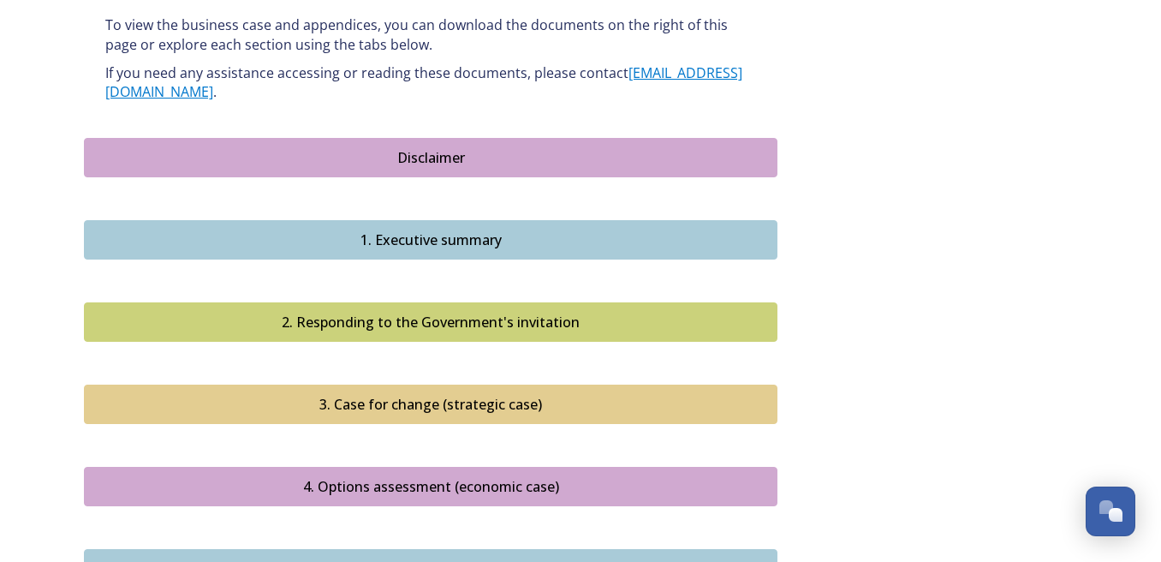
scroll to position [1595, 0]
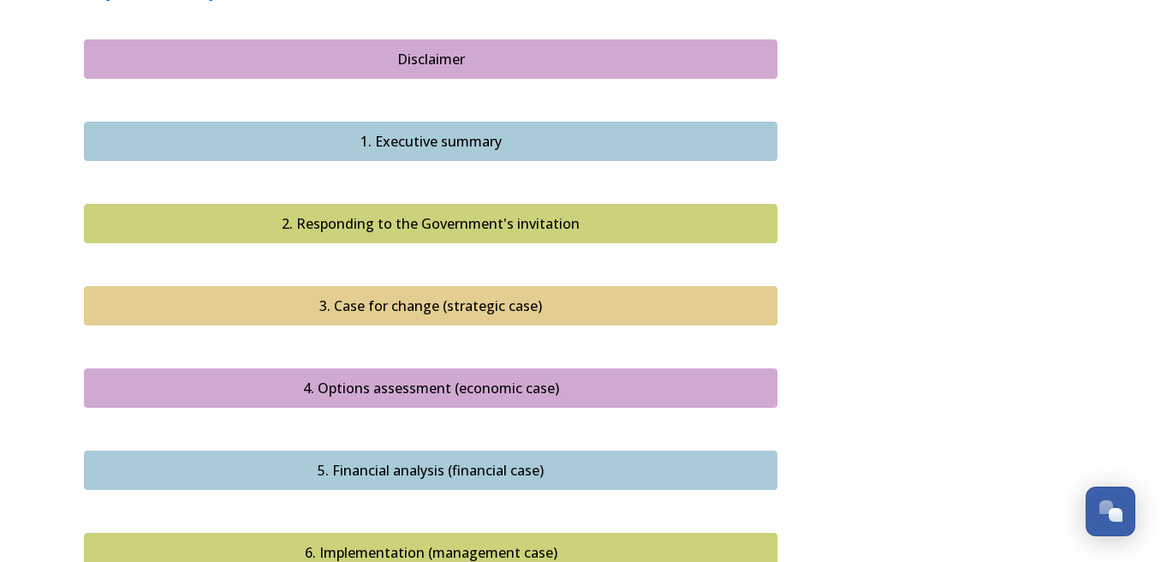
click at [496, 378] on div "4. Options assessment (economic case)" at bounding box center [430, 388] width 675 height 21
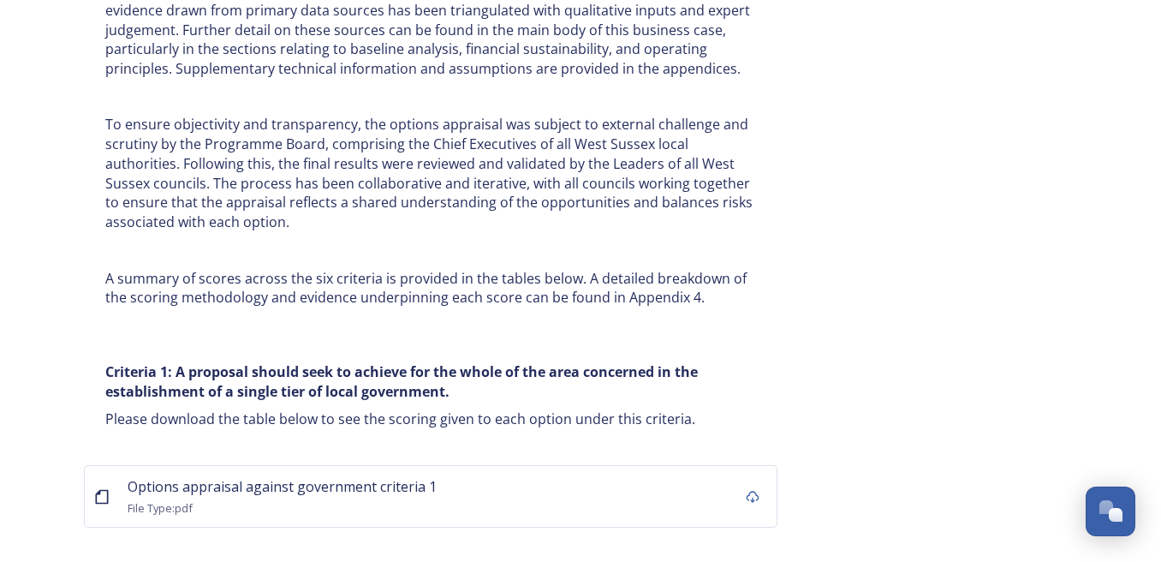
scroll to position [9876, 0]
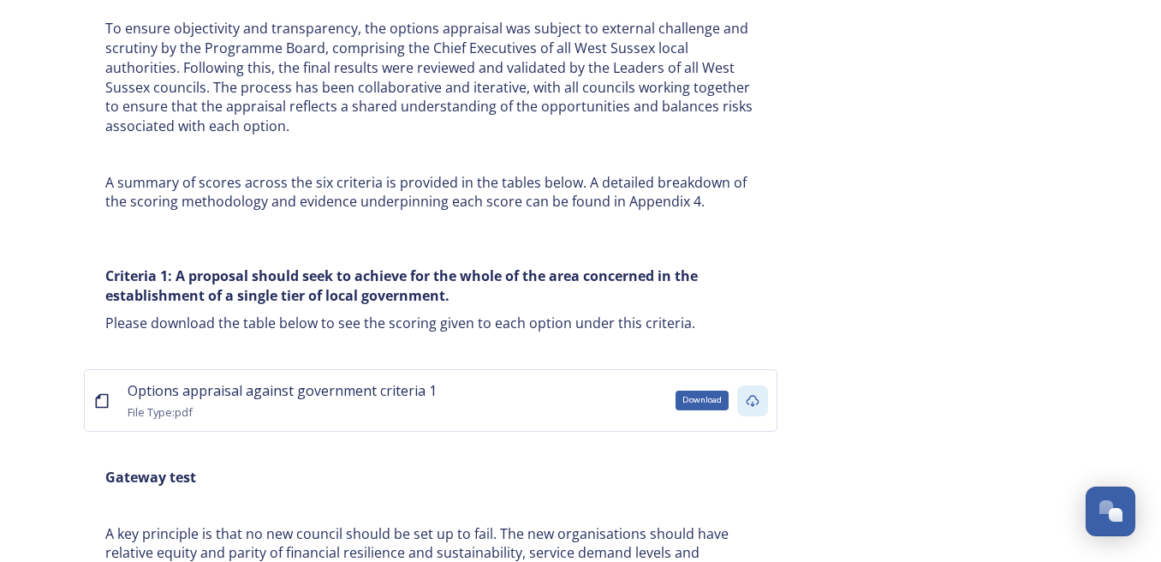
click at [750, 394] on icon at bounding box center [753, 401] width 14 height 14
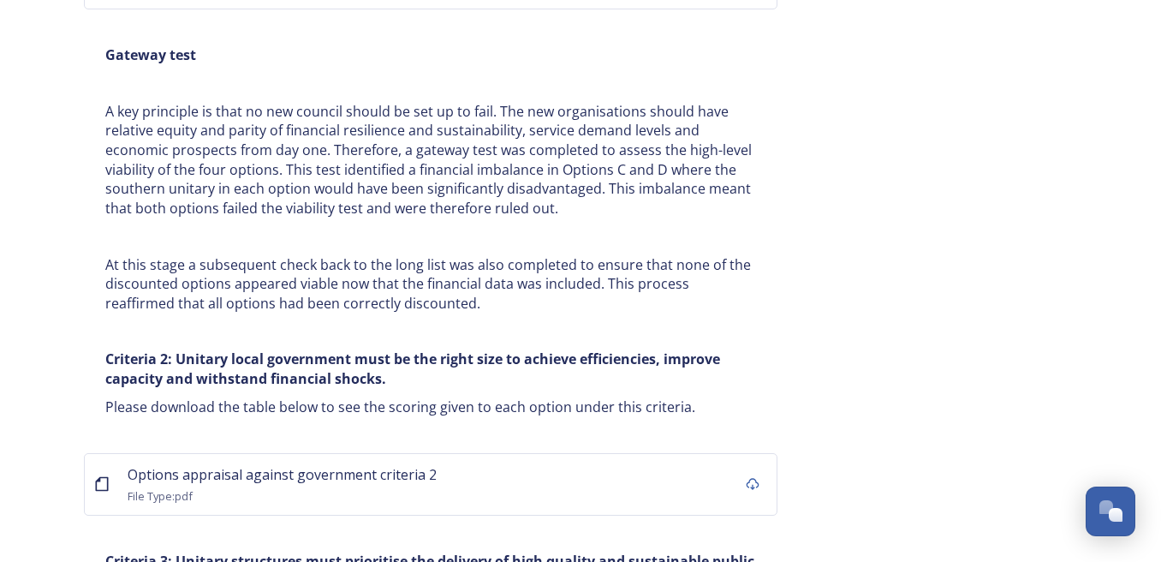
scroll to position [10338, 0]
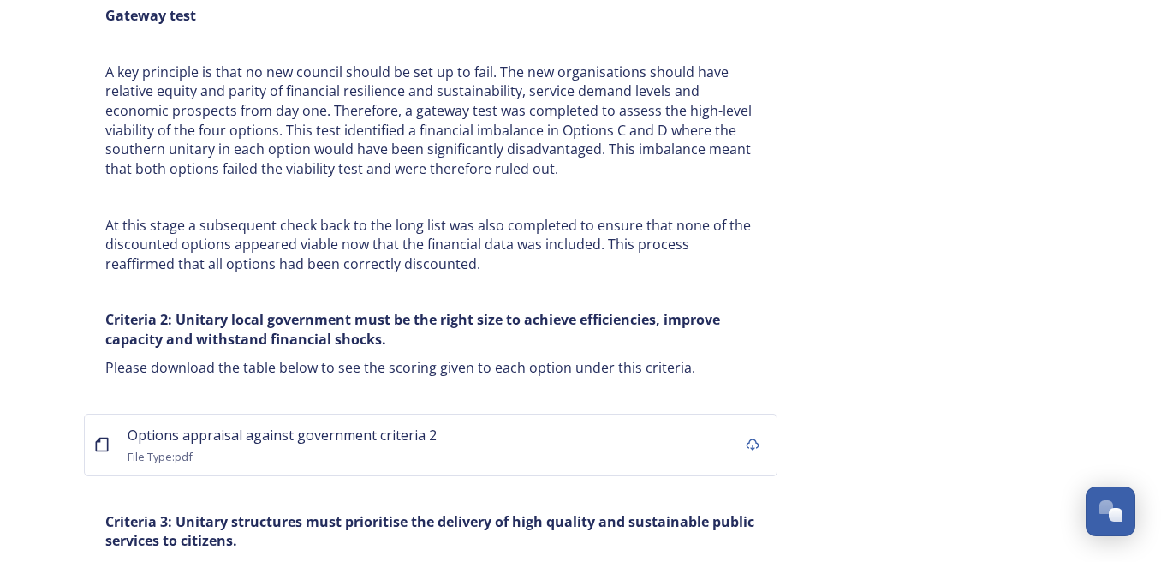
click at [716, 414] on div "Options appraisal against government criteria 2 File Type: pdf" at bounding box center [431, 445] width 694 height 63
click at [758, 438] on icon at bounding box center [753, 444] width 13 height 12
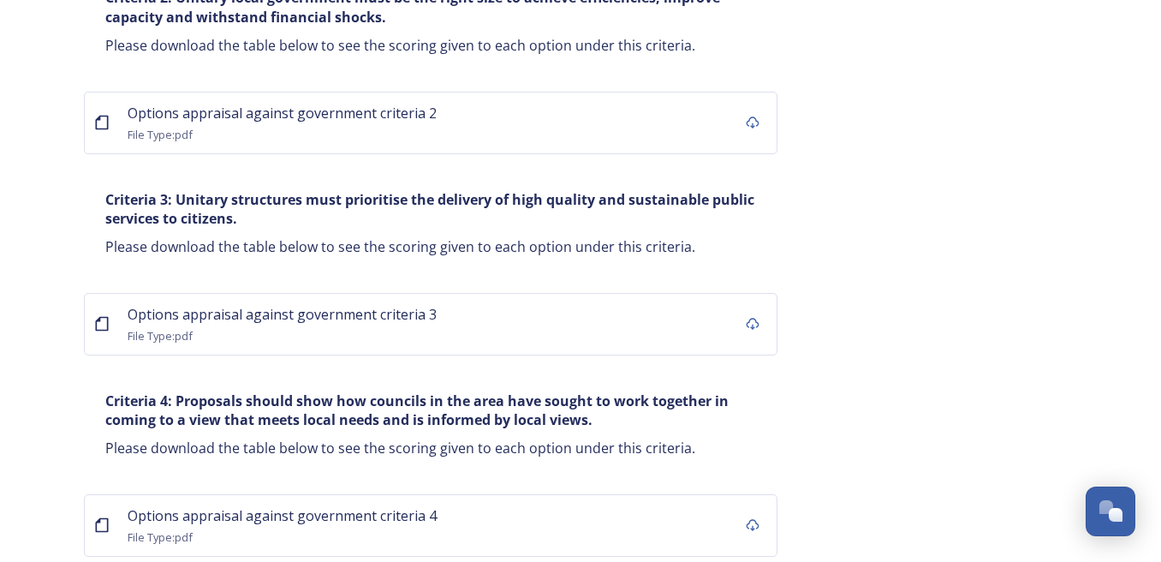
scroll to position [10859, 0]
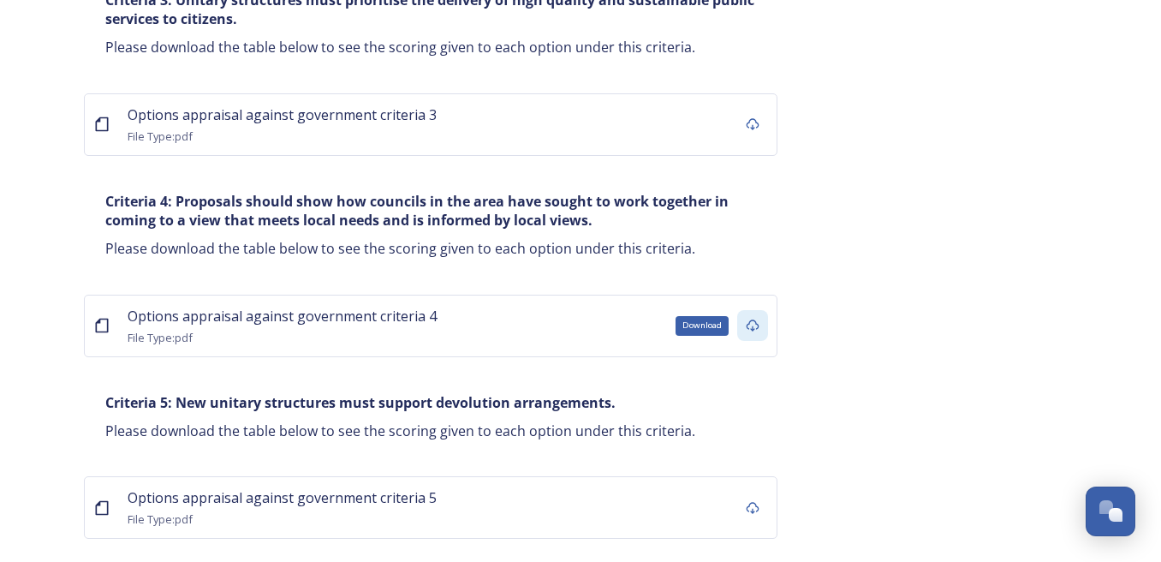
click at [752, 319] on icon at bounding box center [753, 326] width 14 height 14
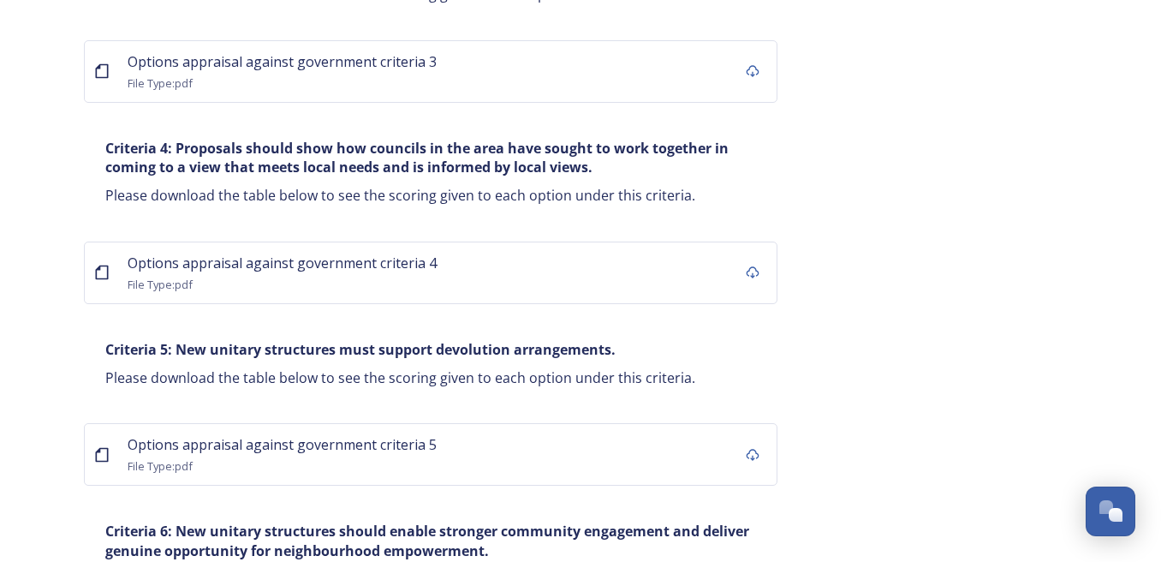
scroll to position [10963, 0]
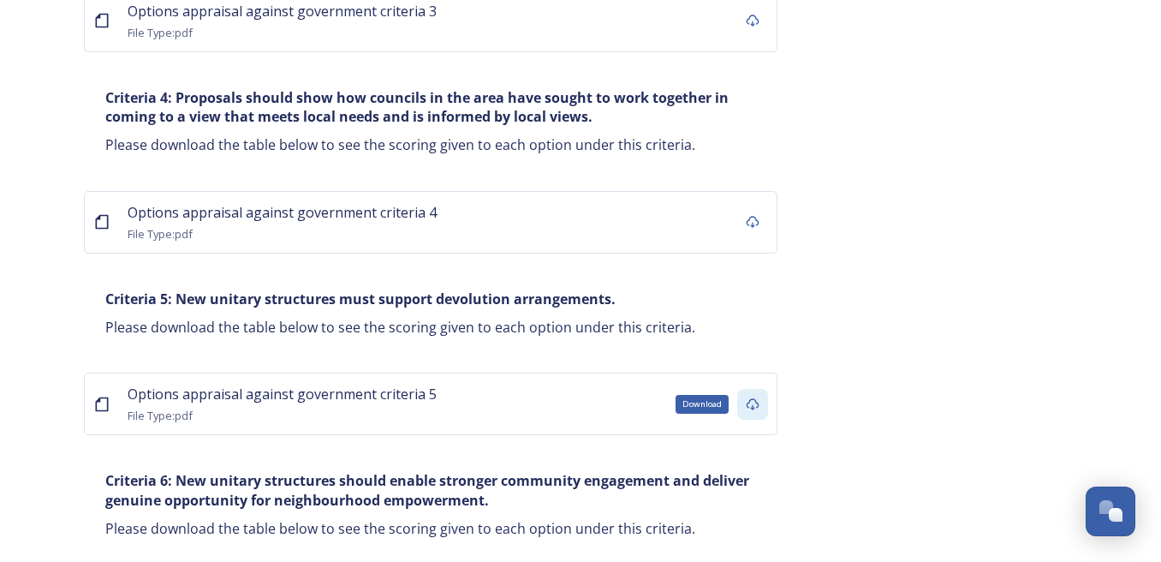
click at [754, 389] on div "Download" at bounding box center [752, 404] width 31 height 31
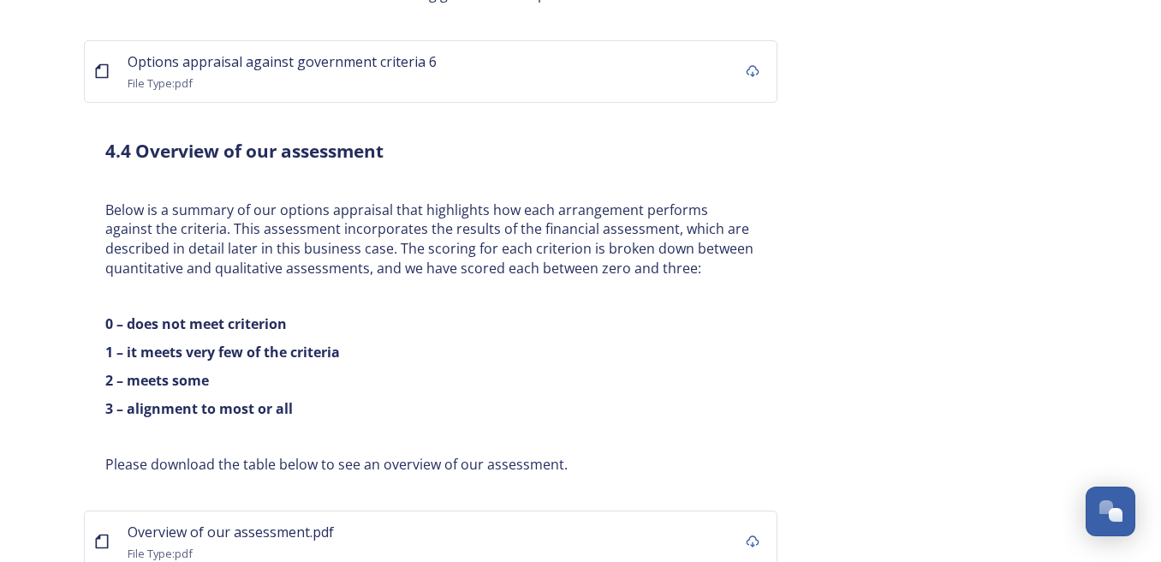
scroll to position [11500, 0]
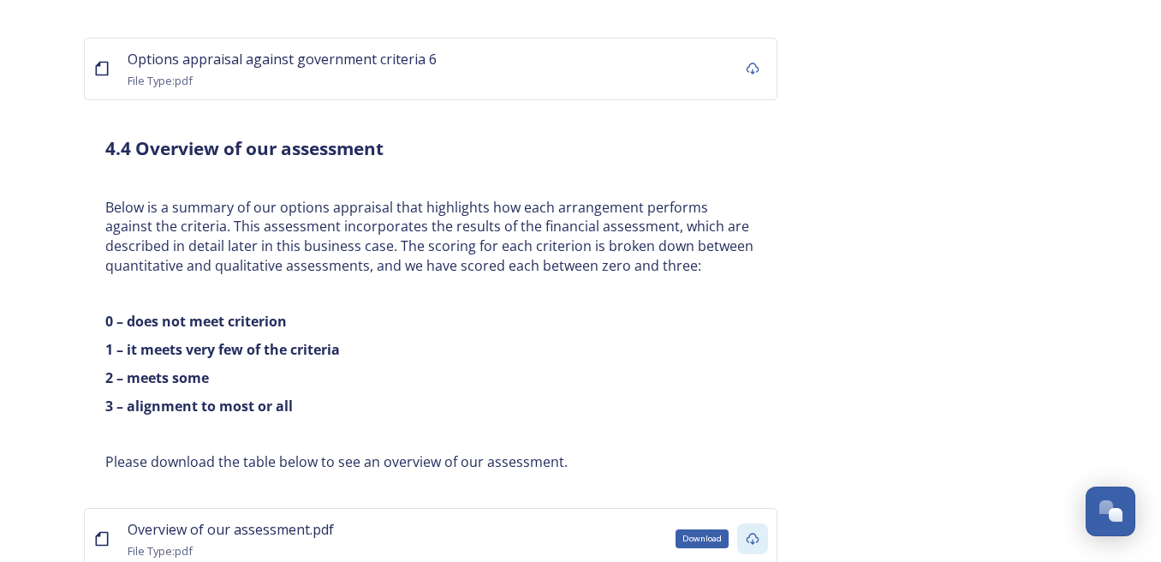
click at [762, 523] on div "Download" at bounding box center [752, 538] width 31 height 31
